Goal: Find specific page/section: Find specific page/section

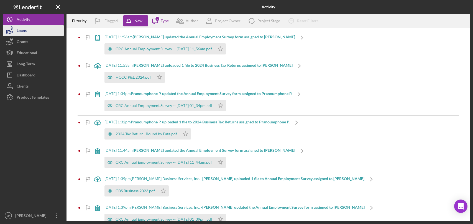
click at [24, 30] on div "Loans" at bounding box center [22, 31] width 10 height 12
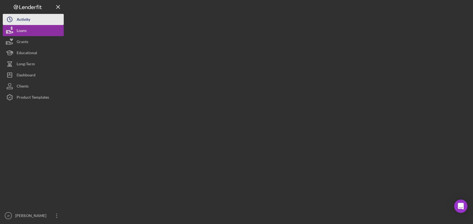
click at [24, 22] on div "Activity" at bounding box center [24, 20] width 14 height 12
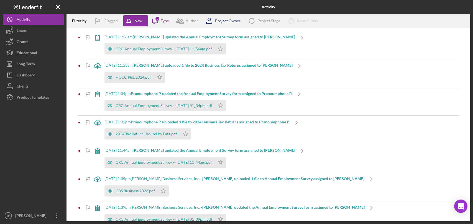
click at [225, 21] on div "Project Owner" at bounding box center [228, 21] width 26 height 4
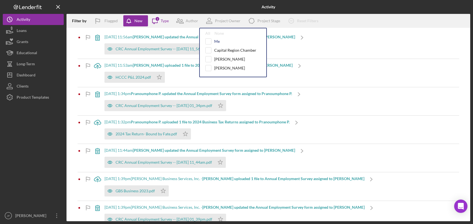
click at [217, 42] on div "Me" at bounding box center [217, 41] width 6 height 4
checkbox input "true"
